Goal: Information Seeking & Learning: Learn about a topic

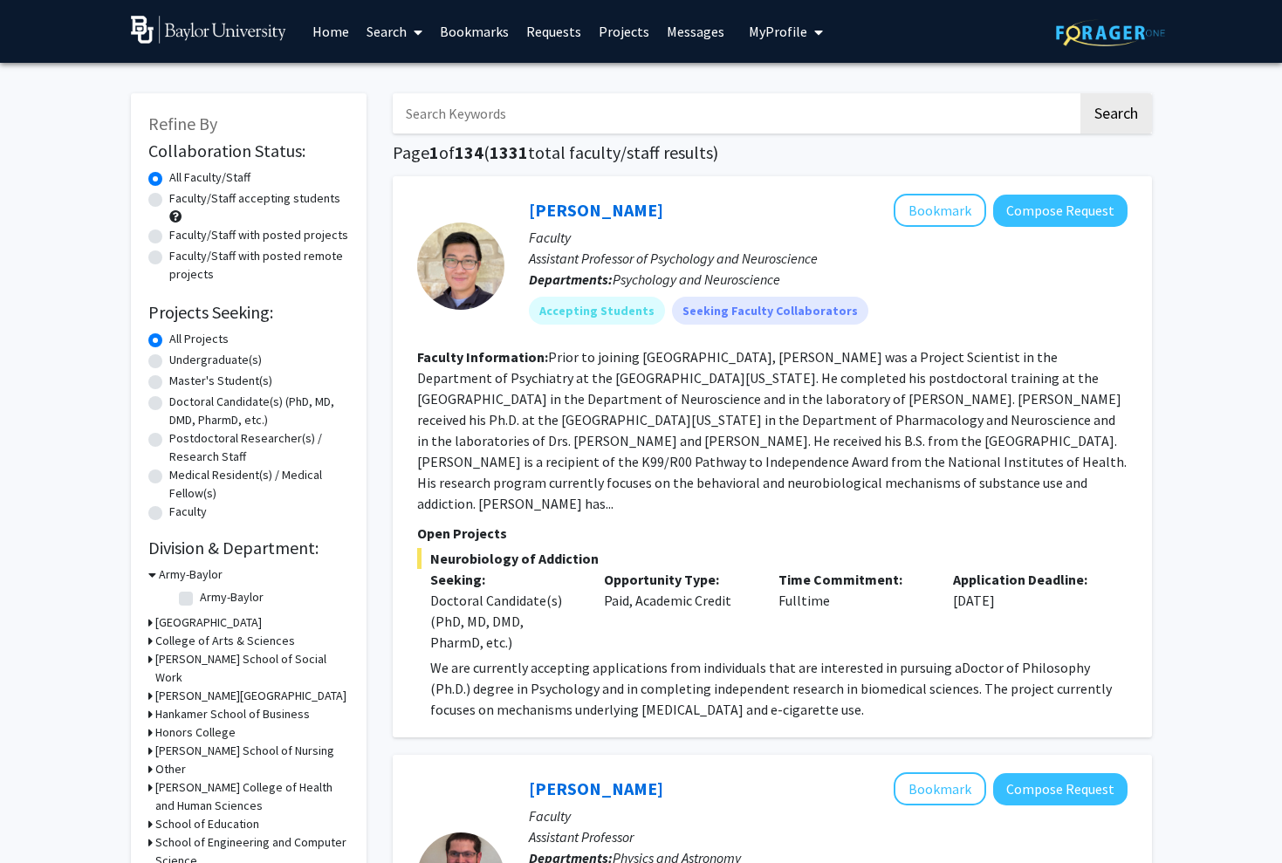
click at [264, 198] on label "Faculty/Staff accepting students" at bounding box center [254, 198] width 171 height 18
click at [181, 198] on input "Faculty/Staff accepting students" at bounding box center [174, 194] width 11 height 11
radio input "true"
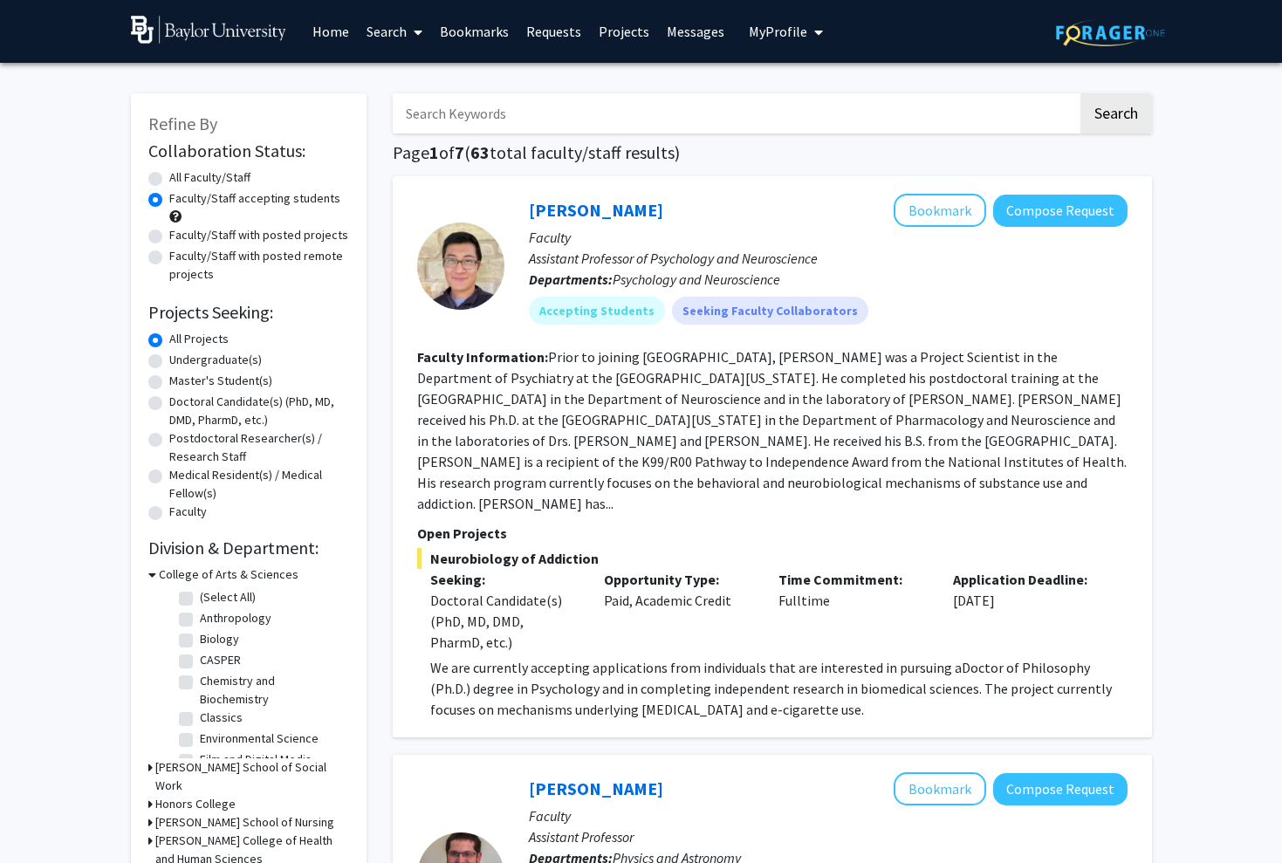
click at [209, 363] on label "Undergraduate(s)" at bounding box center [215, 360] width 93 height 18
click at [181, 362] on input "Undergraduate(s)" at bounding box center [174, 356] width 11 height 11
radio input "true"
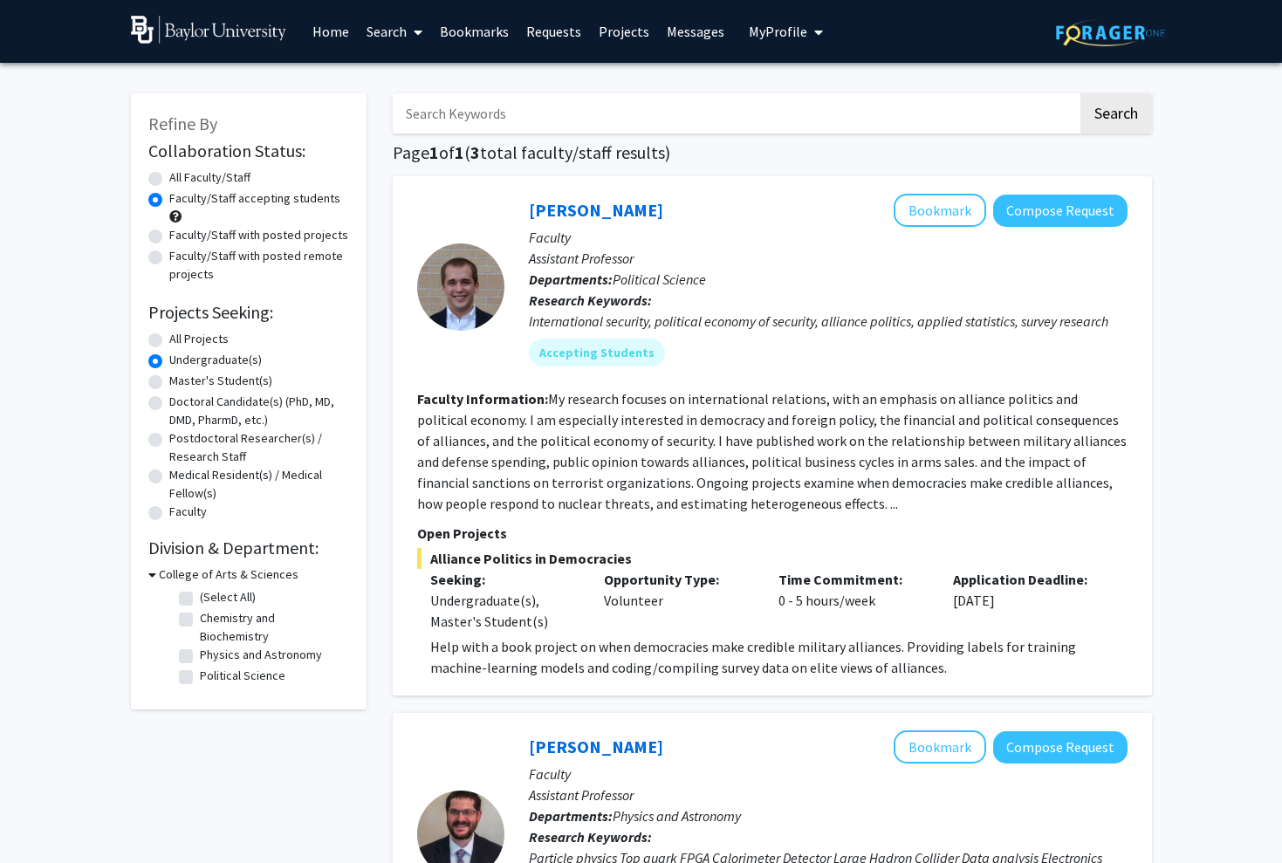
click at [261, 238] on label "Faculty/Staff with posted projects" at bounding box center [258, 235] width 179 height 18
click at [181, 237] on input "Faculty/Staff with posted projects" at bounding box center [174, 231] width 11 height 11
radio input "true"
click at [196, 179] on label "All Faculty/Staff" at bounding box center [209, 177] width 81 height 18
click at [181, 179] on input "All Faculty/Staff" at bounding box center [174, 173] width 11 height 11
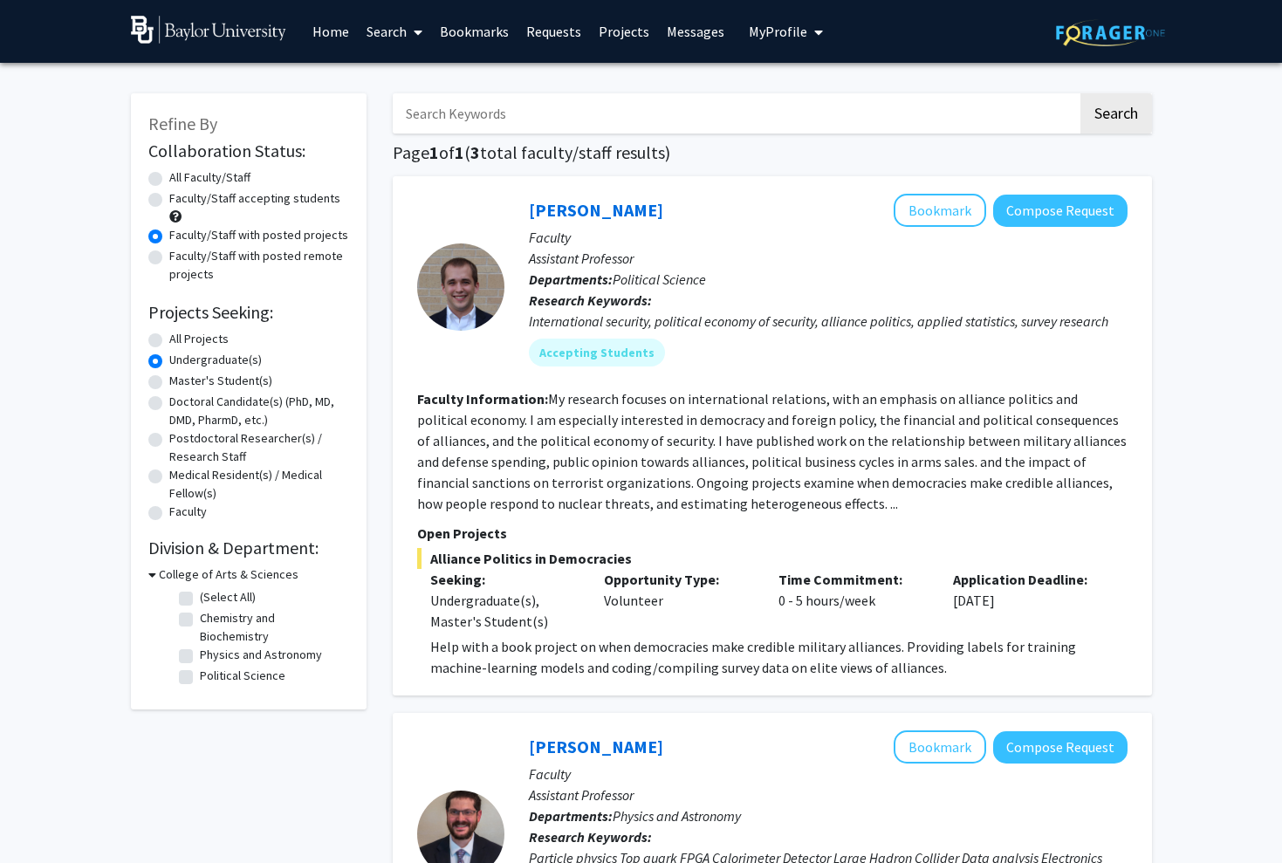
radio input "true"
